Goal: Task Accomplishment & Management: Use online tool/utility

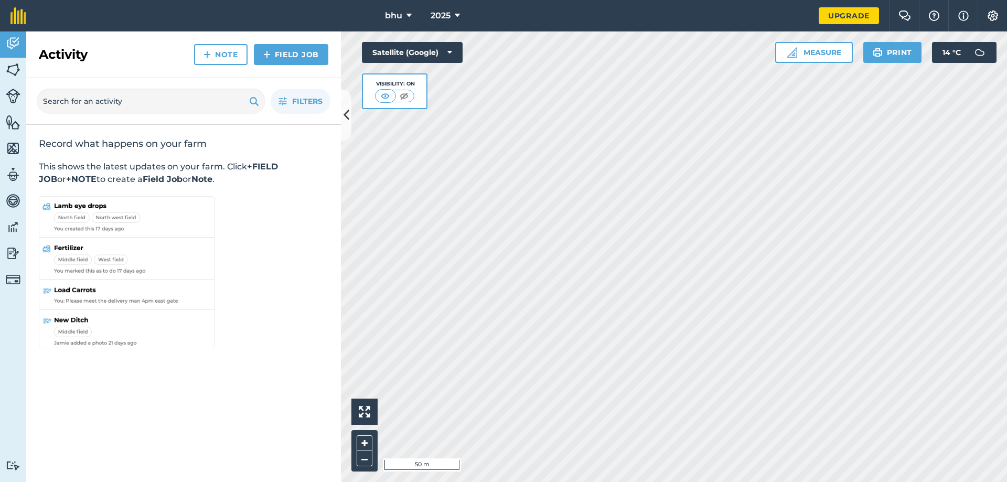
click at [368, 27] on nav "bhu 2025" at bounding box center [428, 15] width 782 height 31
click at [379, 19] on nav "bhu 2025" at bounding box center [428, 15] width 782 height 31
click at [388, 16] on span "bhu" at bounding box center [393, 15] width 17 height 13
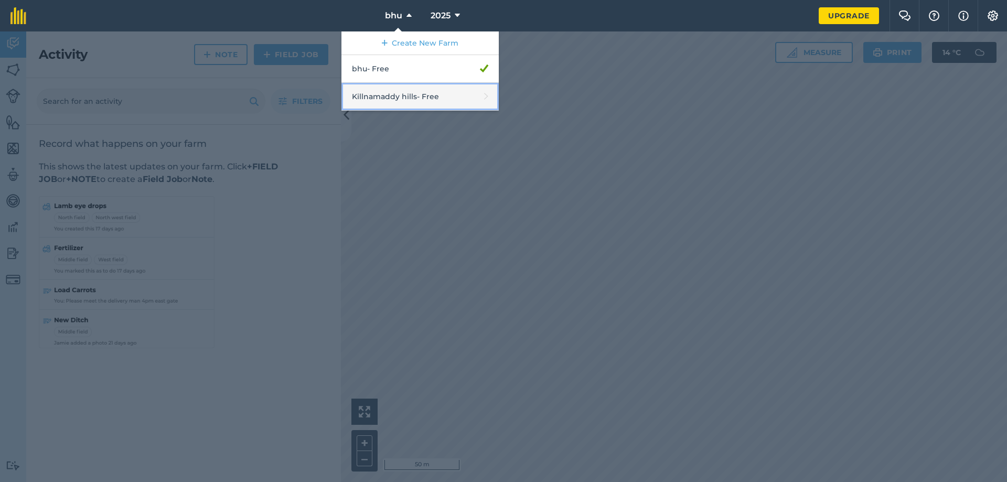
click at [414, 88] on link "Killnamaddy hills - Free" at bounding box center [419, 97] width 157 height 28
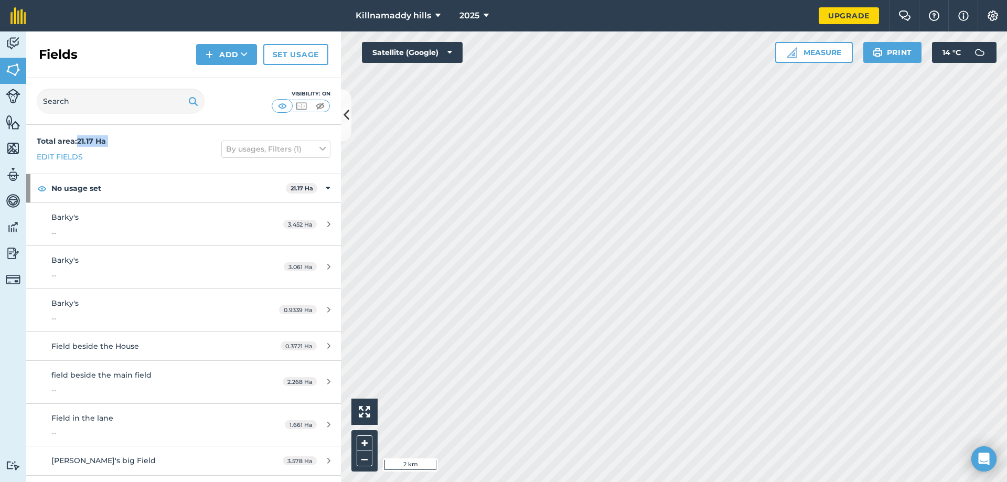
drag, startPoint x: 77, startPoint y: 143, endPoint x: 114, endPoint y: 149, distance: 37.8
click at [114, 149] on div "Total area : 21.17 Ha Edit fields By usages, Filters (1)" at bounding box center [183, 149] width 315 height 49
copy div "21.17 Ha Edit fields"
click at [389, 25] on button "Killnamaddy hills" at bounding box center [397, 15] width 93 height 31
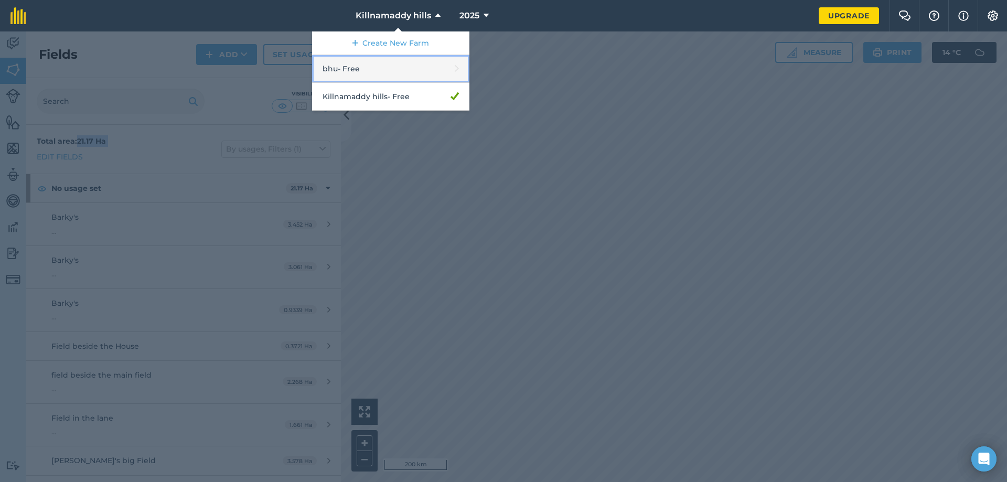
click at [382, 68] on link "bhu - Free" at bounding box center [390, 69] width 157 height 28
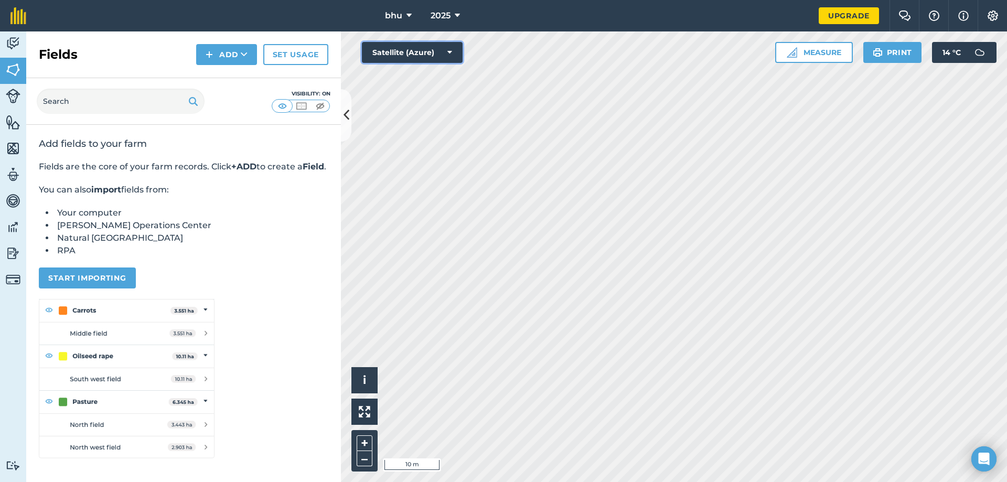
click at [391, 48] on button "Satellite (Azure)" at bounding box center [412, 52] width 101 height 21
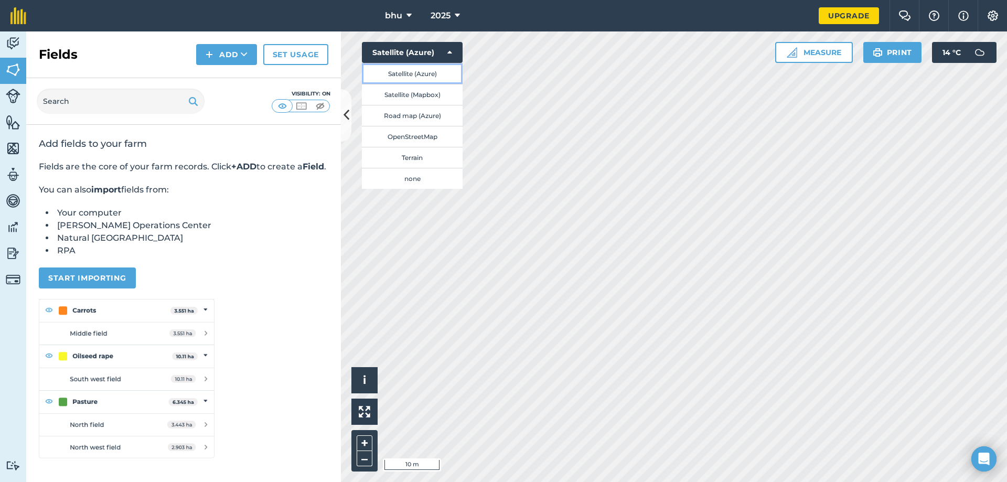
click at [408, 76] on button "Satellite (Azure)" at bounding box center [412, 73] width 101 height 21
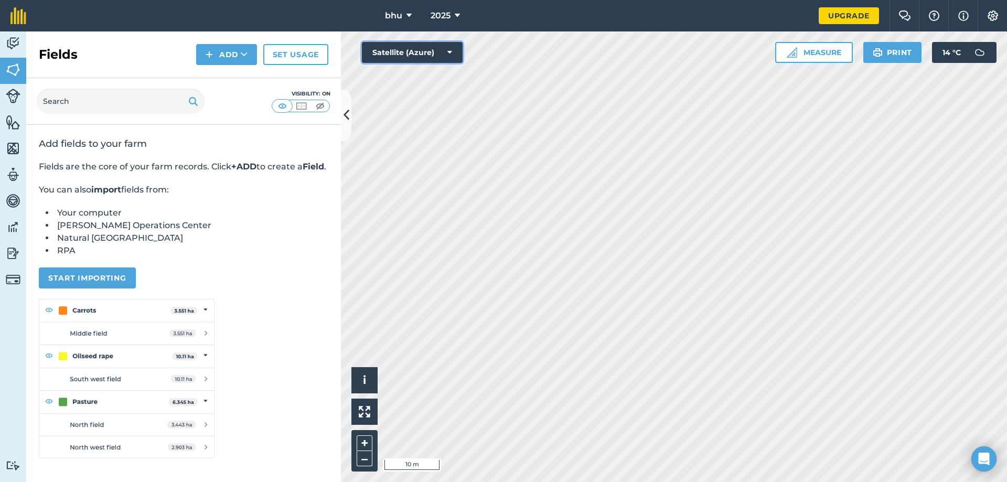
click at [408, 56] on button "Satellite (Azure)" at bounding box center [412, 52] width 101 height 21
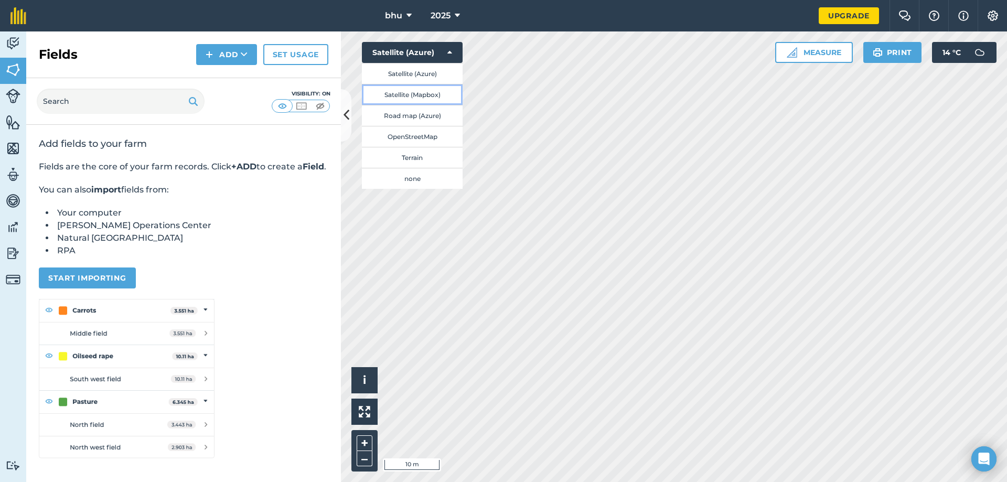
click at [426, 93] on button "Satellite (Mapbox)" at bounding box center [412, 94] width 101 height 21
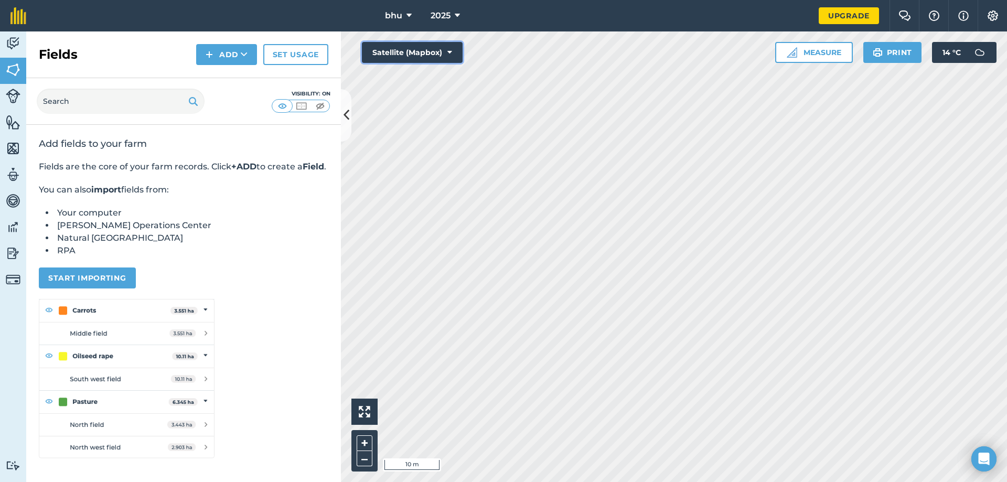
click at [426, 61] on button "Satellite (Mapbox)" at bounding box center [412, 52] width 101 height 21
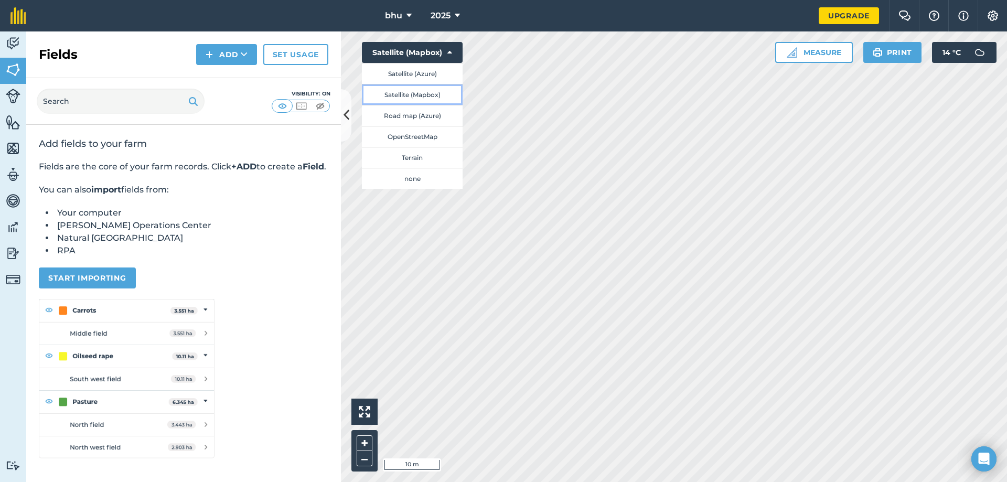
click at [425, 89] on button "Satellite (Mapbox)" at bounding box center [412, 94] width 101 height 21
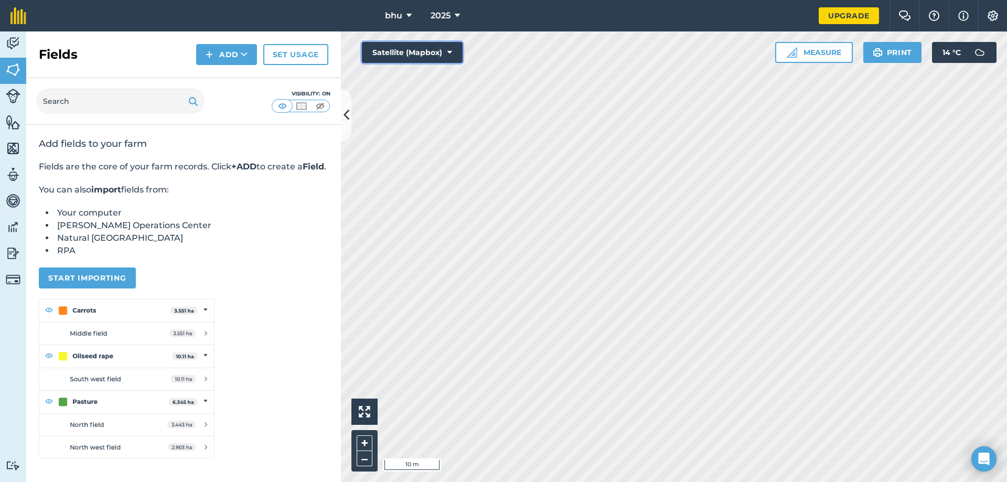
click at [426, 62] on button "Satellite (Mapbox)" at bounding box center [412, 52] width 101 height 21
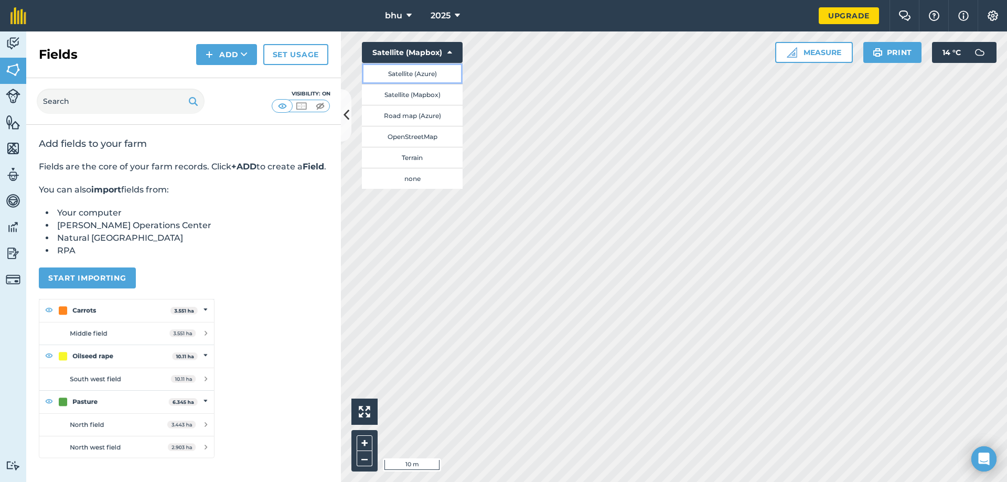
click at [426, 74] on button "Satellite (Azure)" at bounding box center [412, 73] width 101 height 21
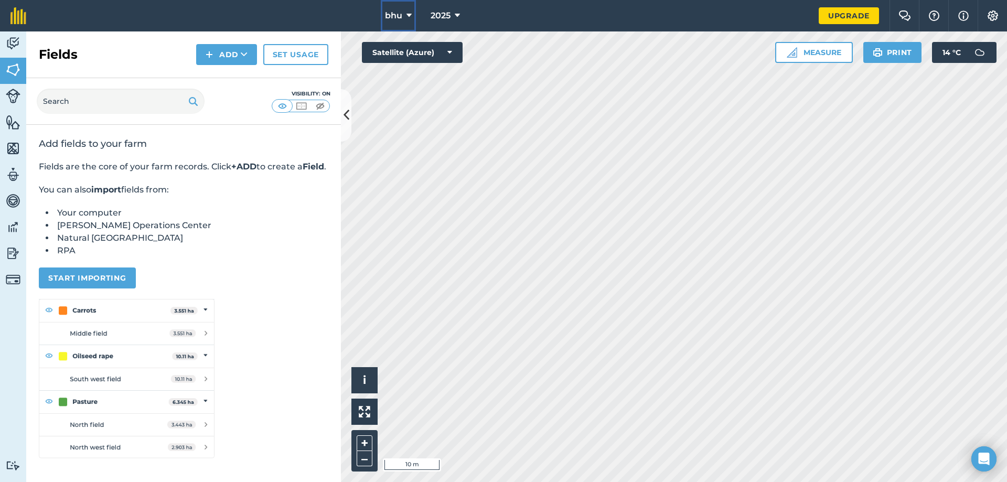
click at [409, 2] on button "bhu" at bounding box center [398, 15] width 35 height 31
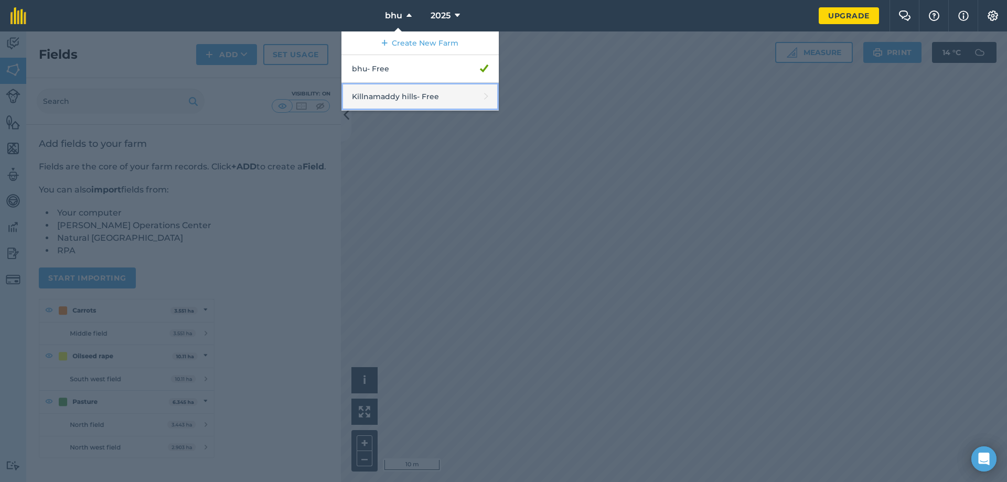
click at [408, 98] on link "Killnamaddy hills - Free" at bounding box center [419, 97] width 157 height 28
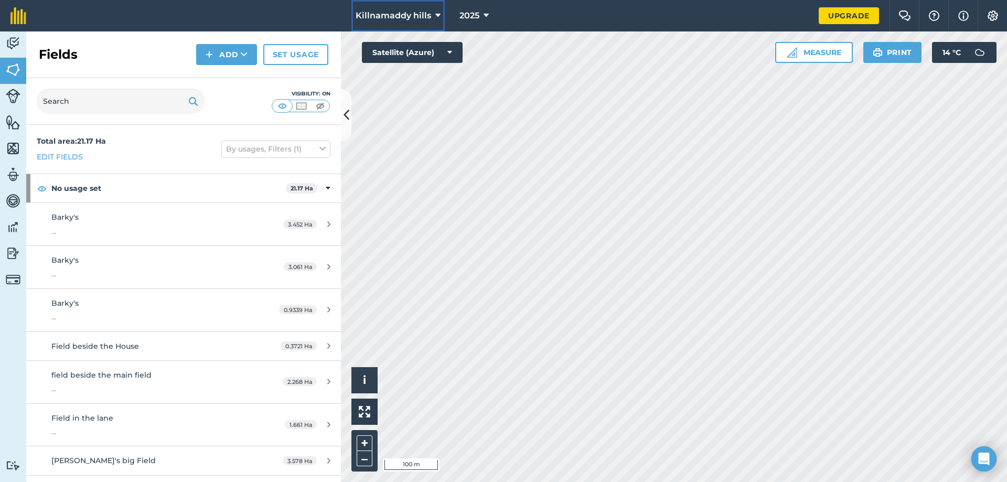
click at [402, 13] on span "Killnamaddy hills" at bounding box center [394, 15] width 76 height 13
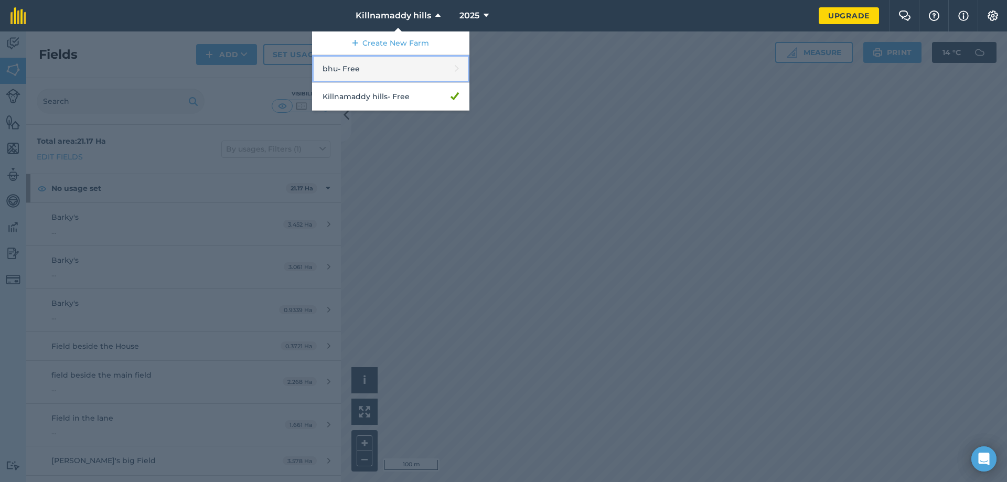
click at [403, 63] on link "bhu - Free" at bounding box center [390, 69] width 157 height 28
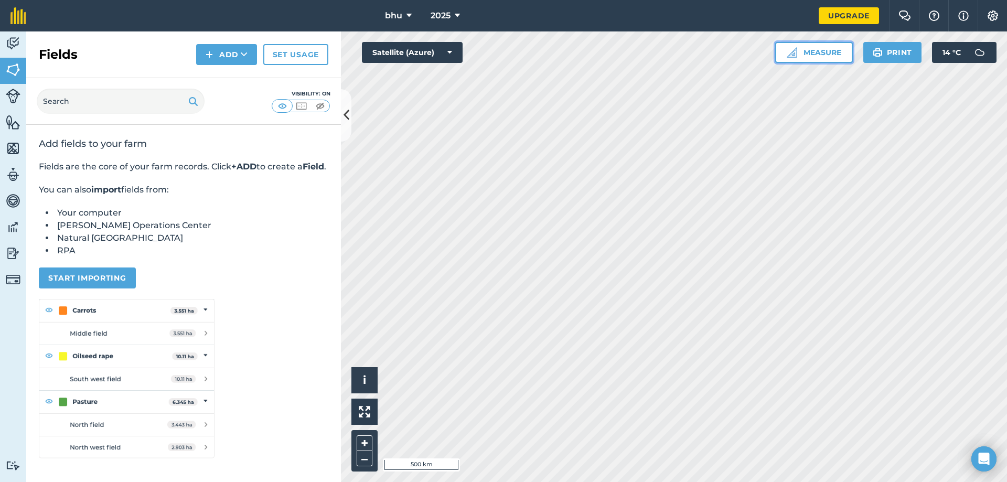
click at [826, 52] on button "Measure" at bounding box center [814, 52] width 78 height 21
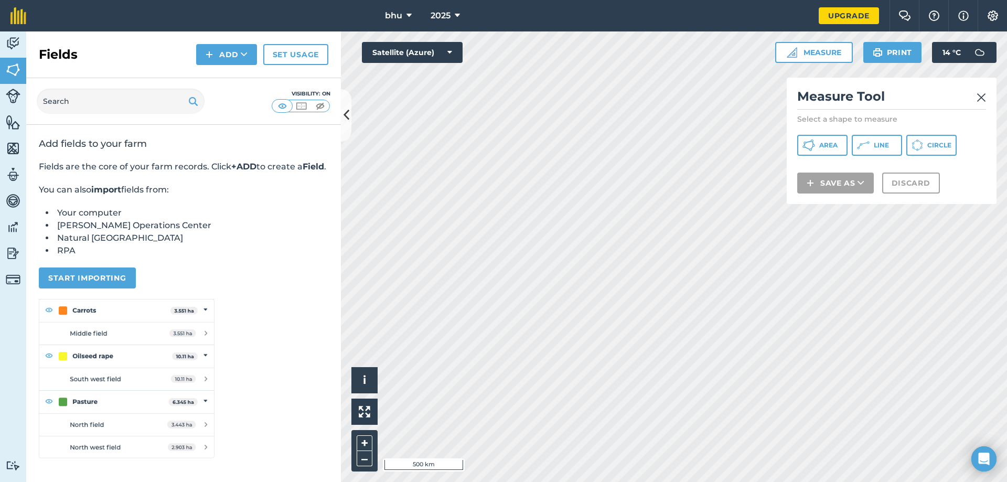
click at [983, 95] on img at bounding box center [981, 97] width 9 height 13
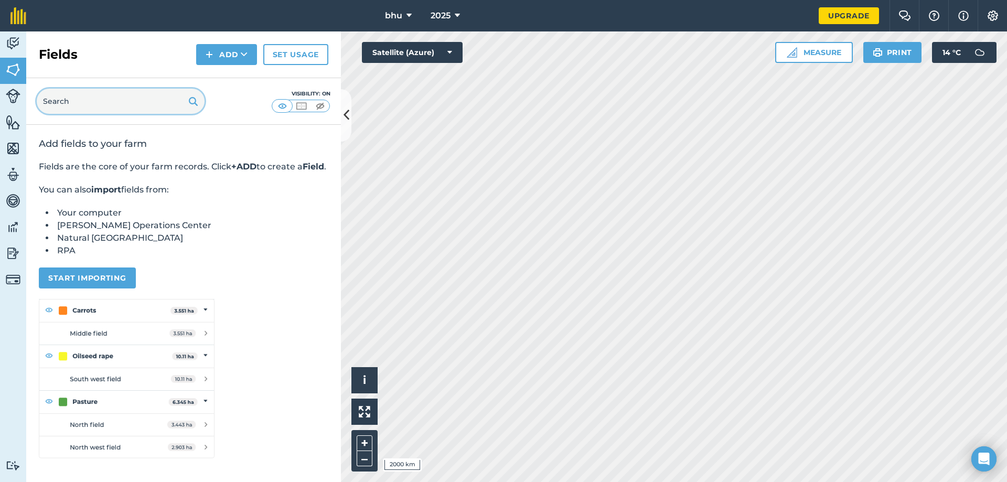
click at [157, 100] on input "text" at bounding box center [121, 101] width 168 height 25
type input "3"
type input "2"
click at [20, 50] on img at bounding box center [13, 44] width 15 height 16
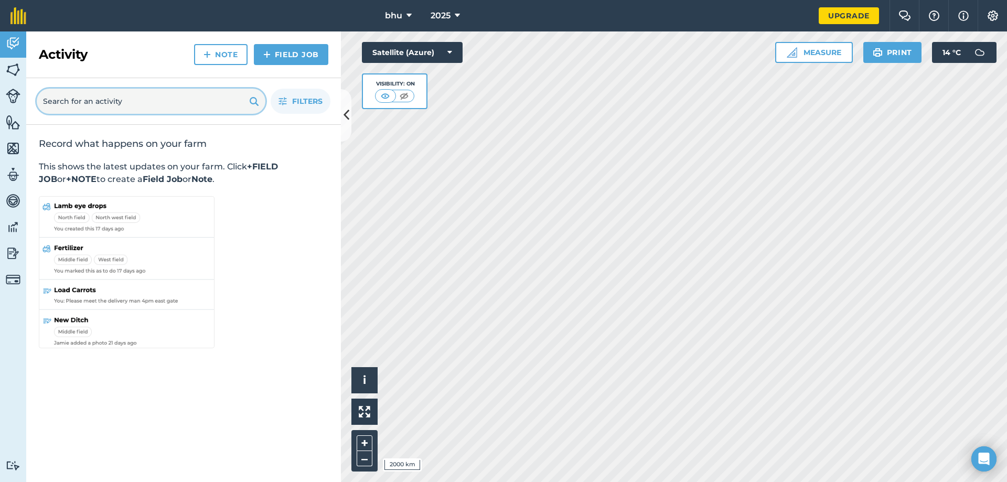
click at [131, 103] on input "text" at bounding box center [151, 101] width 229 height 25
click at [282, 112] on button "Filters" at bounding box center [301, 101] width 60 height 25
click at [209, 95] on input "text" at bounding box center [151, 101] width 229 height 25
type input "23 mowhan road"
click at [283, 100] on icon "button" at bounding box center [283, 101] width 8 height 8
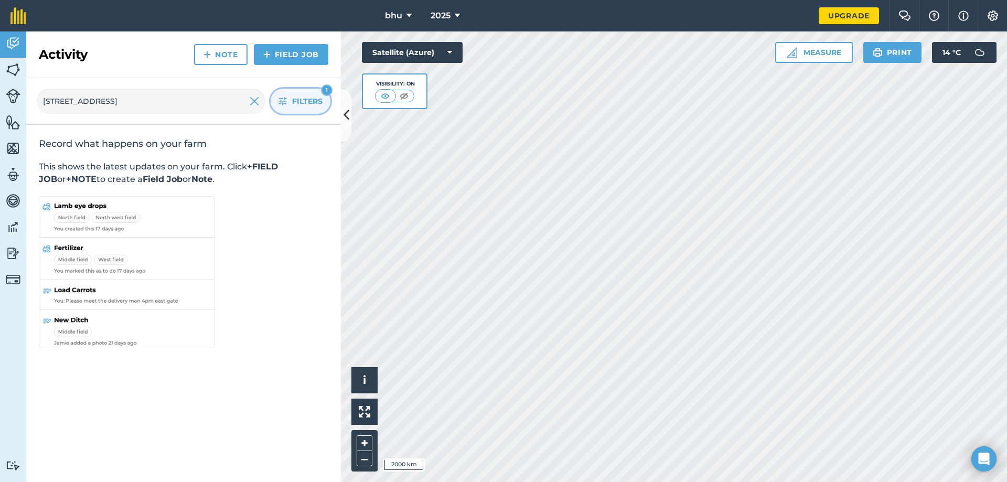
click at [293, 101] on span "Filters" at bounding box center [307, 101] width 30 height 12
click at [339, 110] on div "23 mowhan road Filters 1" at bounding box center [183, 101] width 315 height 47
click at [347, 115] on icon at bounding box center [347, 115] width 6 height 18
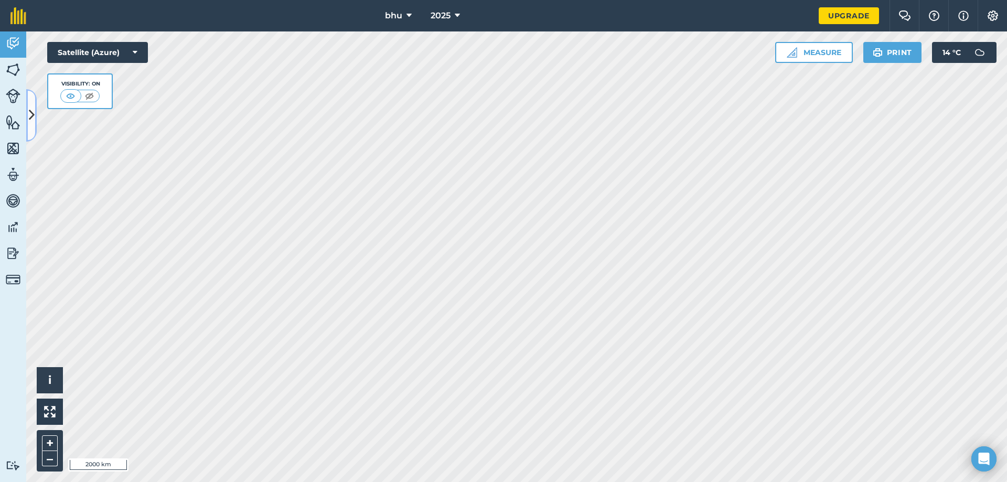
click at [28, 100] on button at bounding box center [31, 115] width 10 height 52
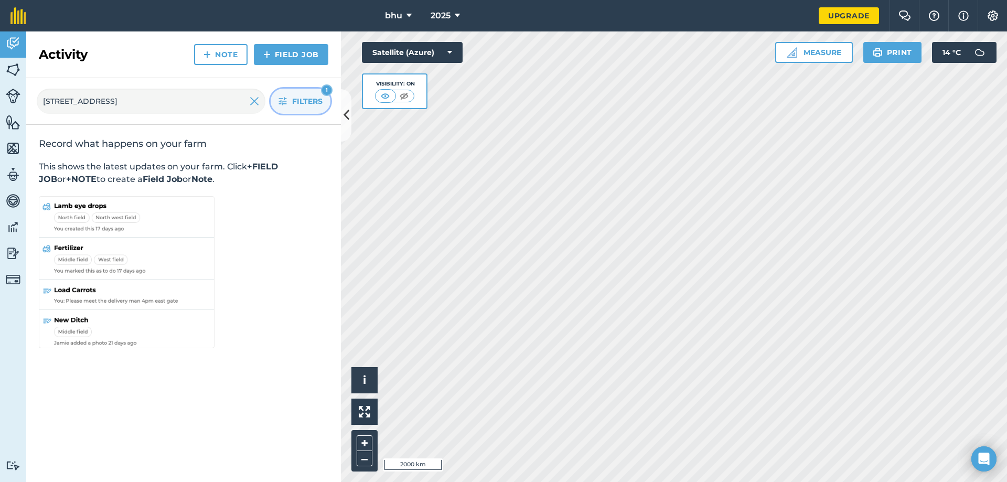
click at [315, 102] on span "Filters" at bounding box center [307, 101] width 30 height 12
click at [457, 91] on div "Hello i © 2025 TomTom, Microsoft 20 m + – Satellite (Azure) Visibility: On Meas…" at bounding box center [674, 256] width 666 height 451
click at [401, 81] on div "Hello i © 2025 TomTom, Microsoft 20 m + – Satellite (Azure) Visibility: On Meas…" at bounding box center [674, 256] width 666 height 451
click at [457, 73] on div "Hello i © 2025 TomTom, Microsoft 20 m + – Satellite (Azure) Visibility: On Meas…" at bounding box center [674, 256] width 666 height 451
click at [424, 70] on div "Hello i © 2025 TomTom, Microsoft 20 m + – Satellite (Azure) Visibility: On Meas…" at bounding box center [674, 256] width 666 height 451
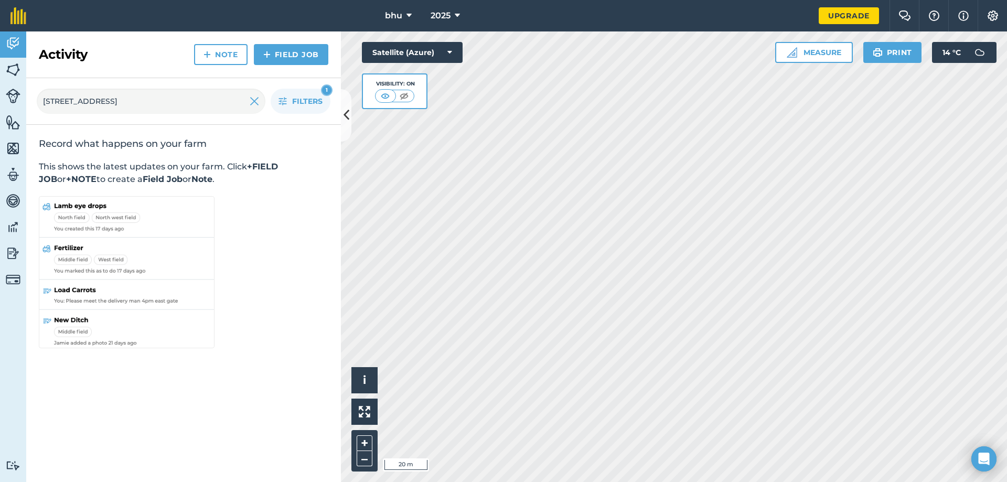
click at [410, 104] on div "Hello i © 2025 TomTom, Microsoft 20 m + – Satellite (Azure) Visibility: On Meas…" at bounding box center [674, 256] width 666 height 451
click at [312, 88] on div "Activity Fields Livestock Features Maps Team Vehicles Data Reporting Billing Tu…" at bounding box center [503, 256] width 1007 height 451
click at [694, 482] on html "bhu 2025 Upgrade Farm Chat Help Info Settings Map printing is not available on …" at bounding box center [503, 241] width 1007 height 482
click at [12, 72] on img at bounding box center [13, 70] width 15 height 16
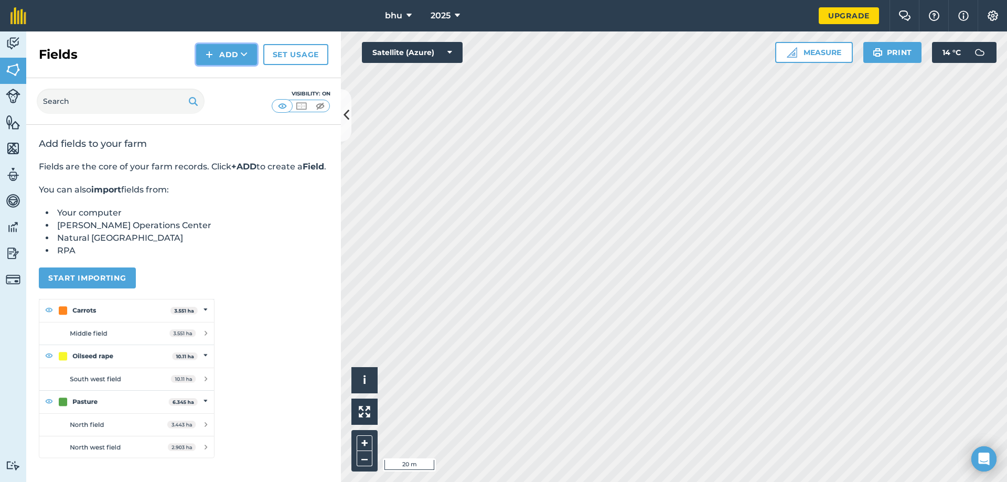
click at [239, 61] on button "Add" at bounding box center [226, 54] width 61 height 21
click at [237, 74] on link "Draw" at bounding box center [227, 78] width 58 height 23
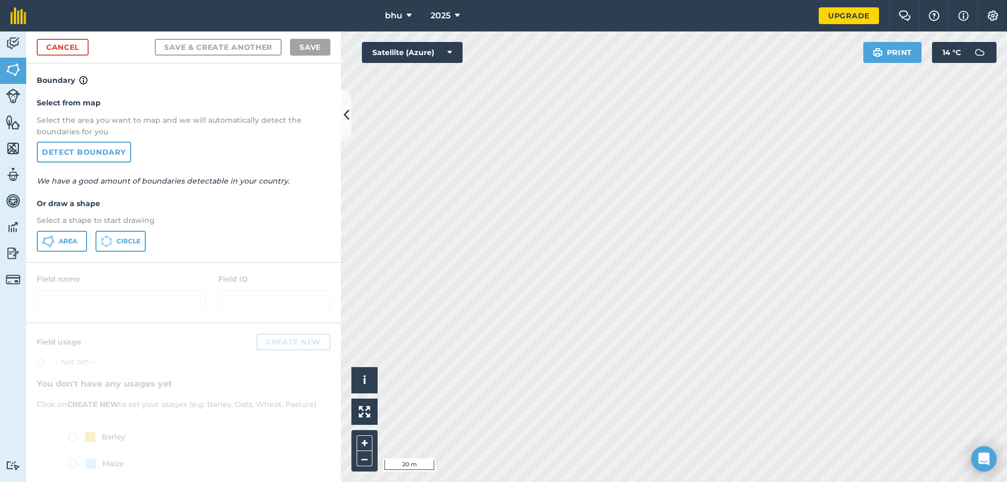
click at [57, 228] on div "Select from map Select the area you want to map and we will automatically detec…" at bounding box center [183, 174] width 315 height 175
click at [67, 239] on span "Area" at bounding box center [68, 241] width 18 height 8
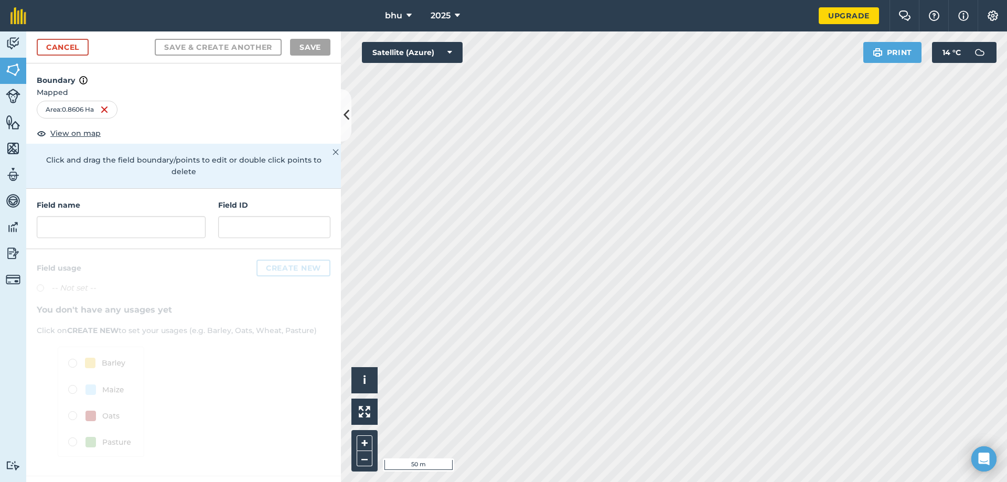
click at [713, 482] on html "bhu 2025 Upgrade Farm Chat Help Info Settings Map printing is not available on …" at bounding box center [503, 241] width 1007 height 482
click at [76, 112] on div "Area : 0.8606 Ha" at bounding box center [77, 110] width 81 height 18
drag, startPoint x: 64, startPoint y: 110, endPoint x: 96, endPoint y: 109, distance: 32.0
click at [96, 109] on div "Area : 0.8606 Ha" at bounding box center [77, 110] width 81 height 18
copy div "0.8606 Ha"
